Goal: Find specific page/section: Find specific page/section

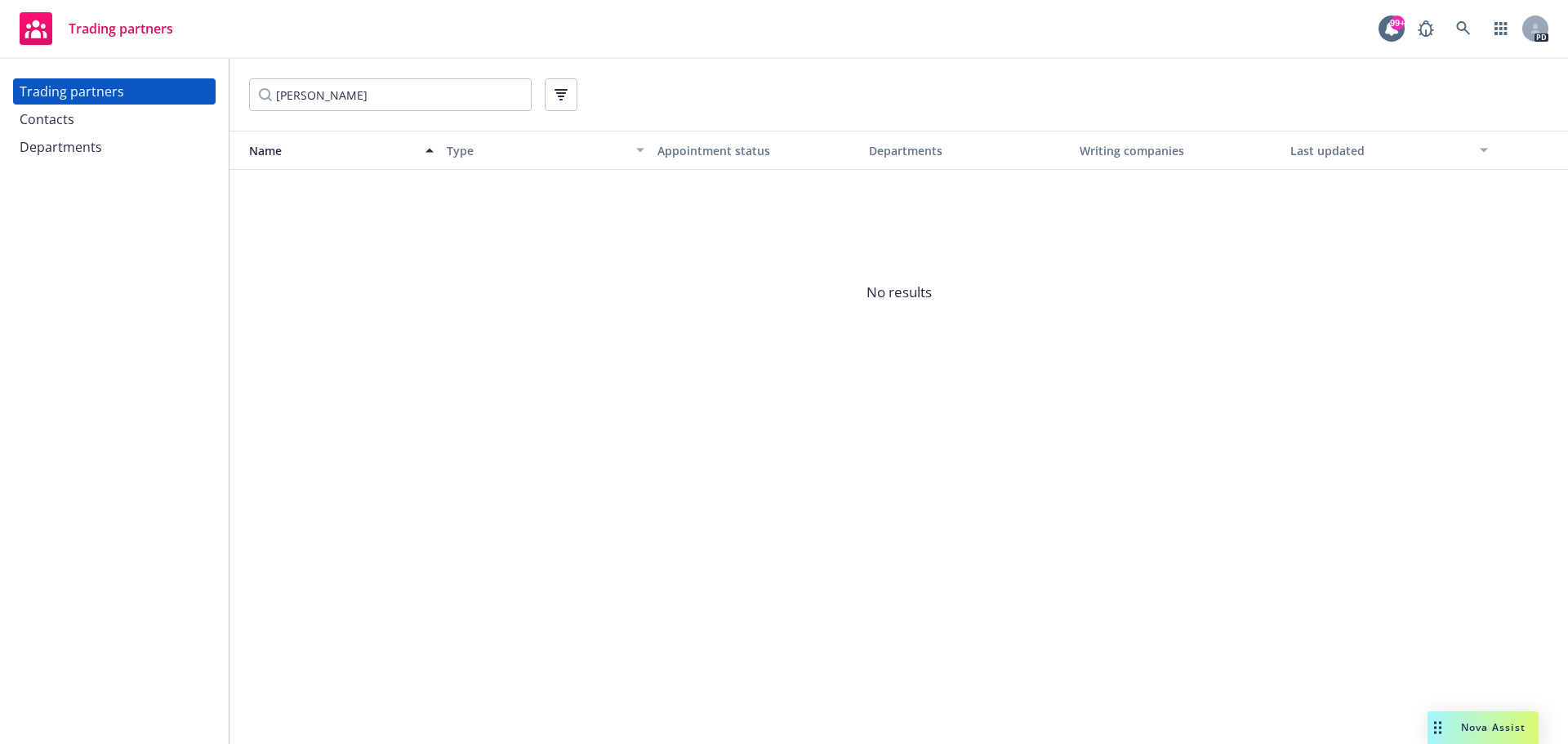
drag, startPoint x: 329, startPoint y: 99, endPoint x: 227, endPoint y: 96, distance: 102.0
click at [227, 96] on div "Trading partners Contacts Departments [PERSON_NAME] Name Type Appointment statu…" at bounding box center [784, 401] width 1568 height 685
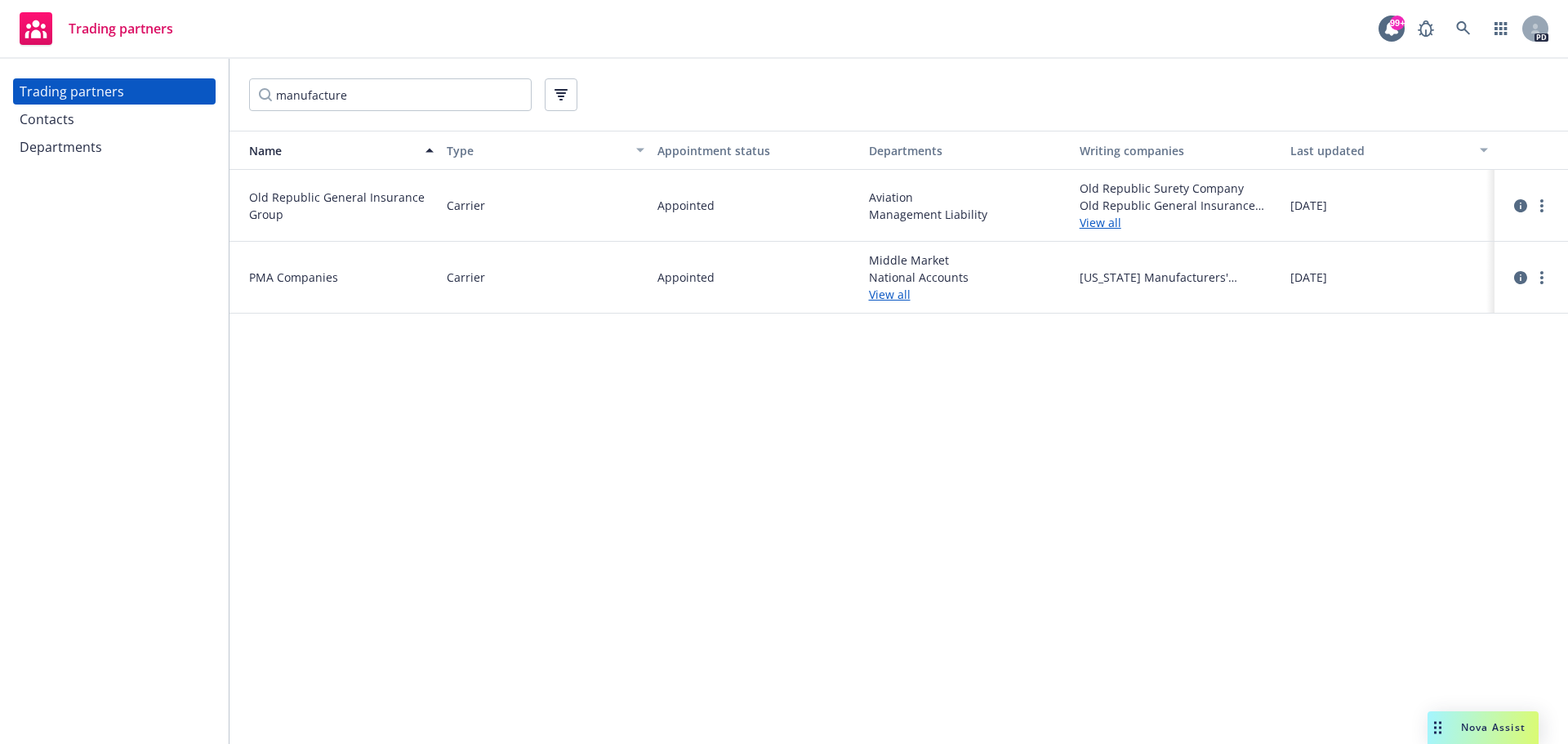
type input "manufacture"
click at [580, 94] on div "manufacture" at bounding box center [898, 95] width 1300 height 33
click at [572, 93] on button "button" at bounding box center [561, 95] width 33 height 33
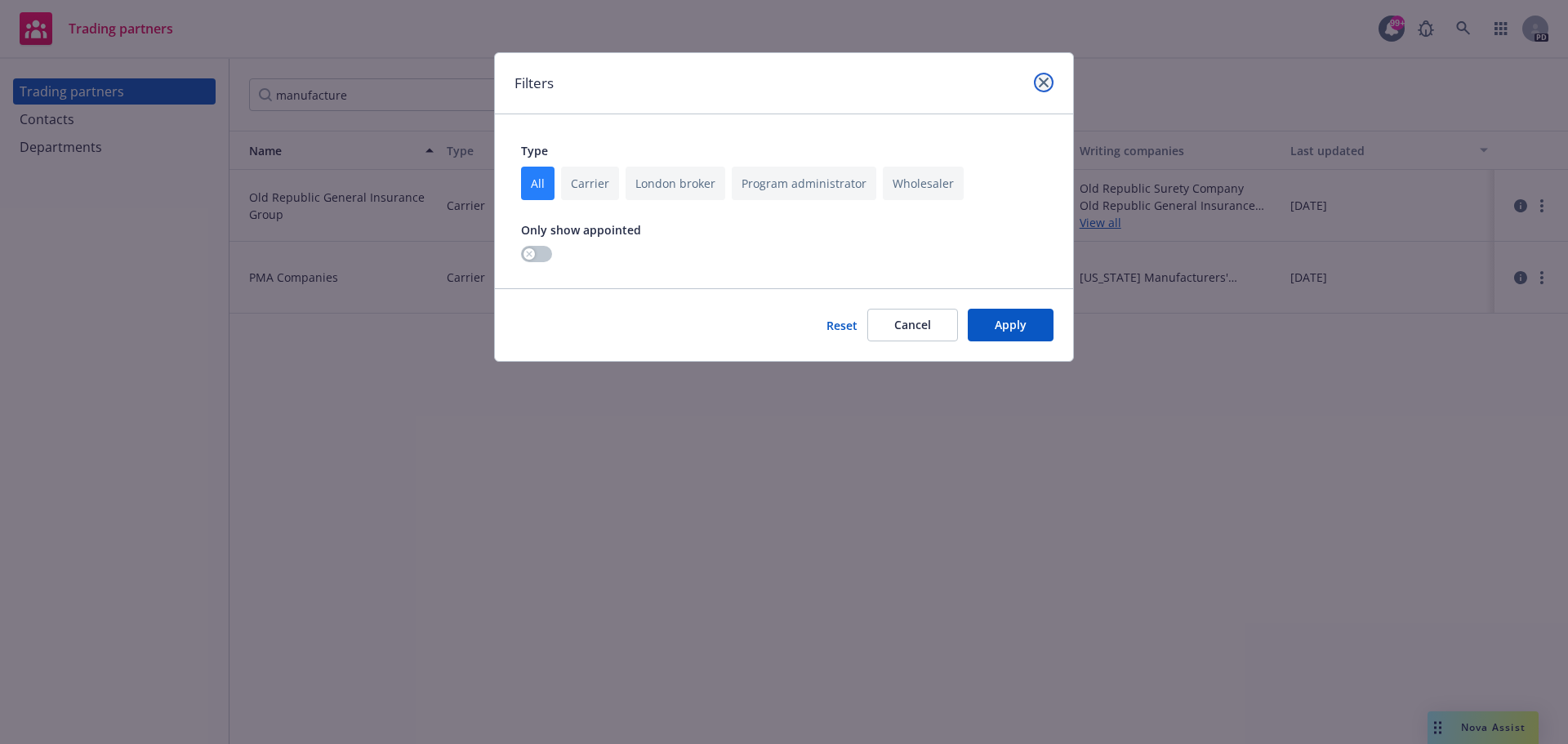
click at [1045, 82] on icon "close" at bounding box center [1044, 82] width 10 height 10
